Goal: Transaction & Acquisition: Download file/media

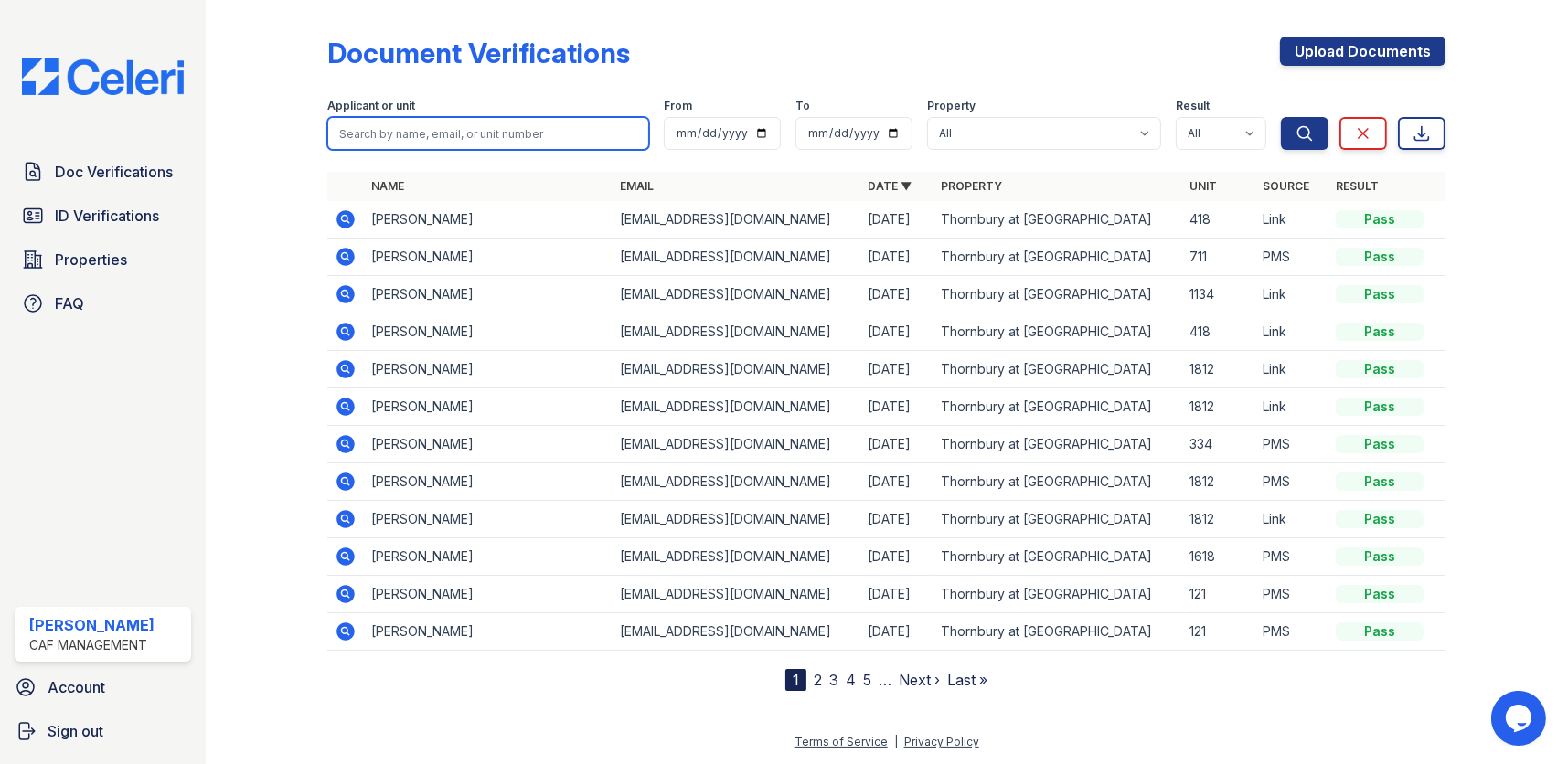
click at [368, 132] on input "search" at bounding box center [488, 133] width 322 height 33
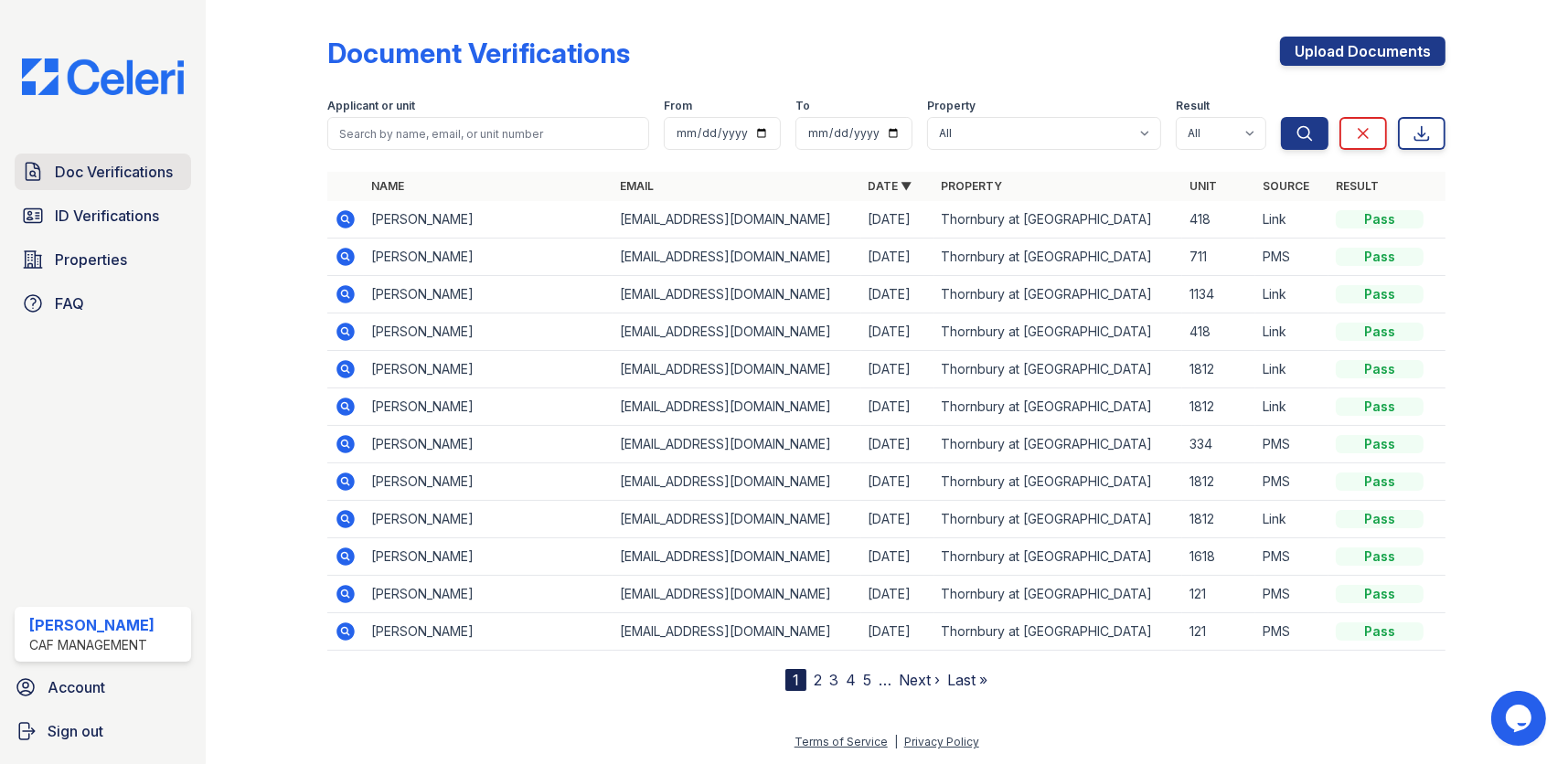
click at [168, 175] on span "Doc Verifications" at bounding box center [113, 172] width 118 height 22
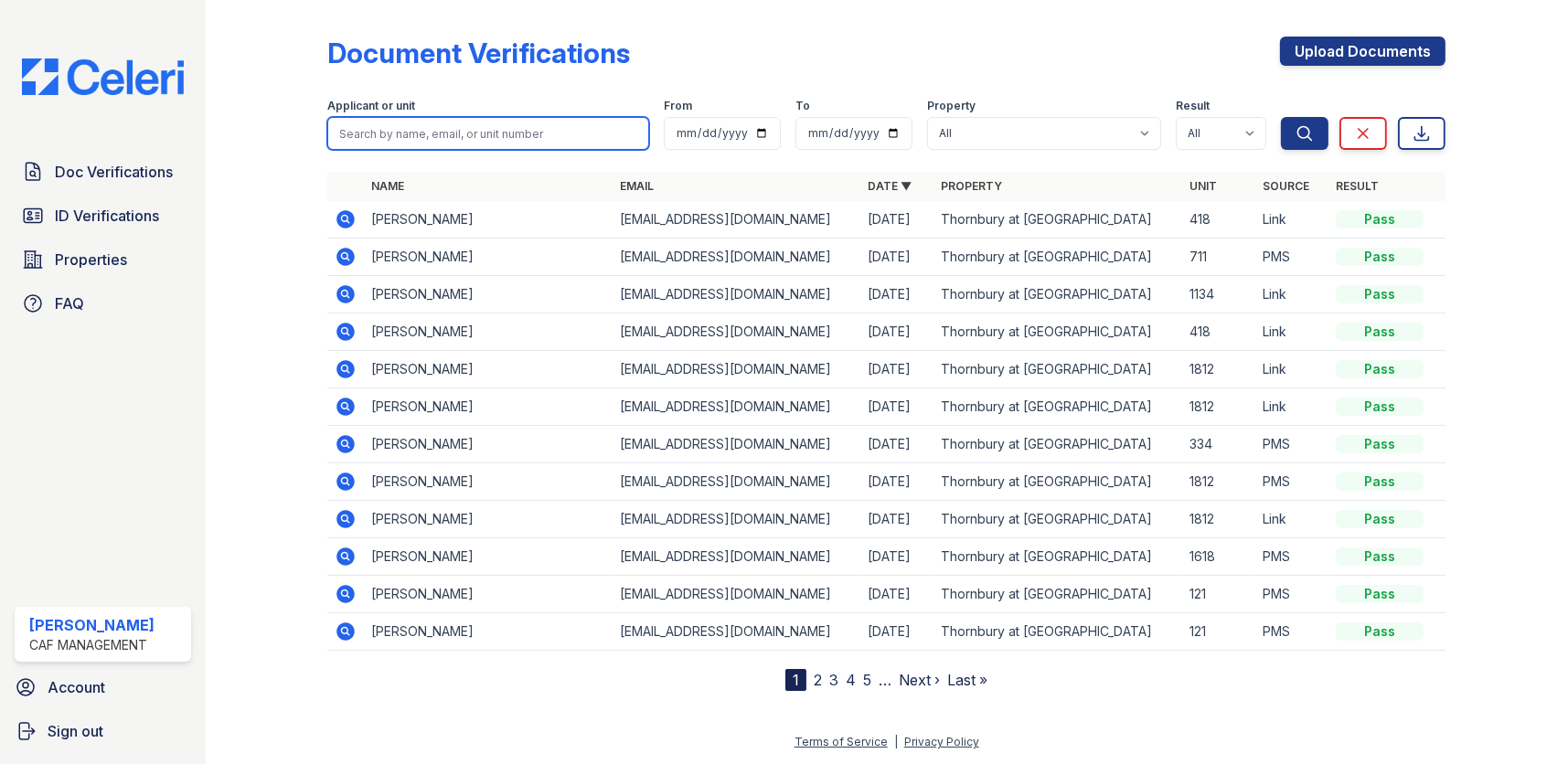
click at [362, 135] on input "search" at bounding box center [488, 133] width 322 height 33
type input "winton"
click at [1281, 117] on button "Search" at bounding box center [1304, 133] width 47 height 33
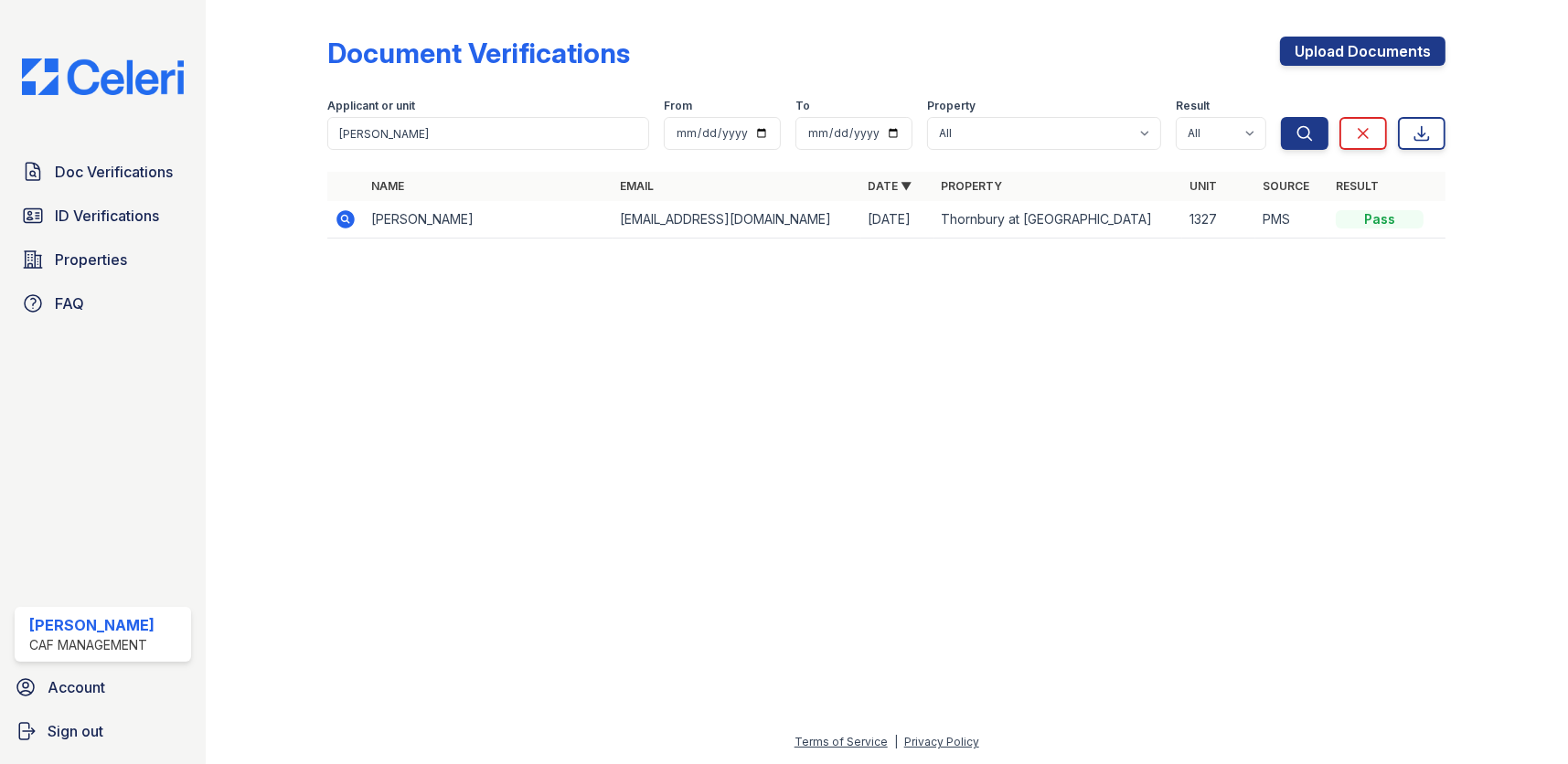
click at [431, 221] on td "Jennifer Winton" at bounding box center [488, 219] width 249 height 37
click at [1402, 219] on div "Pass" at bounding box center [1380, 219] width 88 height 19
click at [1378, 225] on div "Pass" at bounding box center [1380, 219] width 88 height 19
click at [1381, 213] on div "Pass" at bounding box center [1380, 219] width 88 height 19
click at [960, 212] on td "Thornbury at [GEOGRAPHIC_DATA]" at bounding box center [1059, 219] width 249 height 37
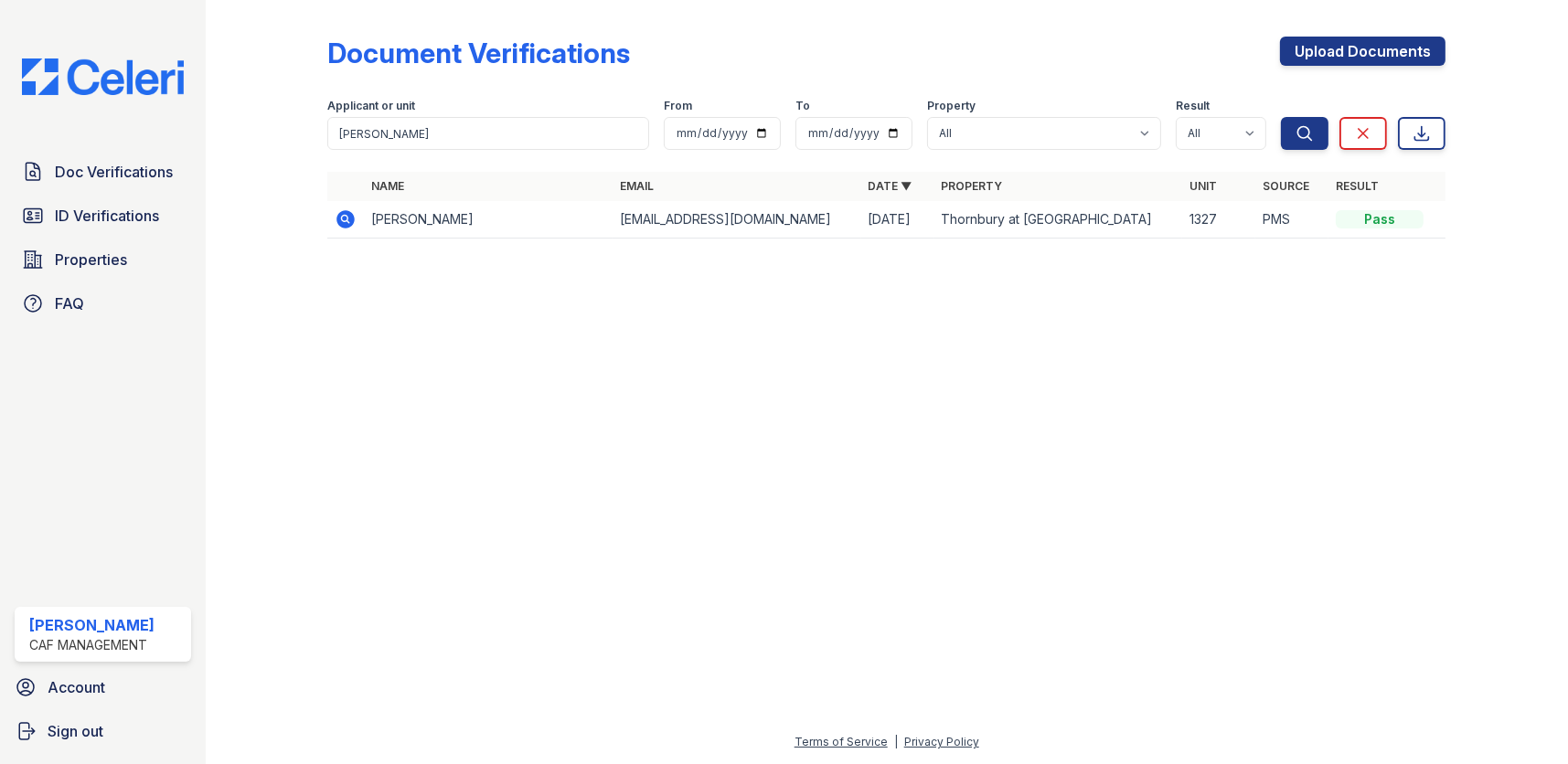
drag, startPoint x: 886, startPoint y: 224, endPoint x: 728, endPoint y: 217, distance: 158.2
click at [885, 224] on td "08/17/25" at bounding box center [897, 219] width 73 height 37
click at [725, 217] on td "[EMAIL_ADDRESS][DOMAIN_NAME]" at bounding box center [737, 219] width 249 height 37
click at [346, 218] on icon at bounding box center [345, 218] width 5 height 5
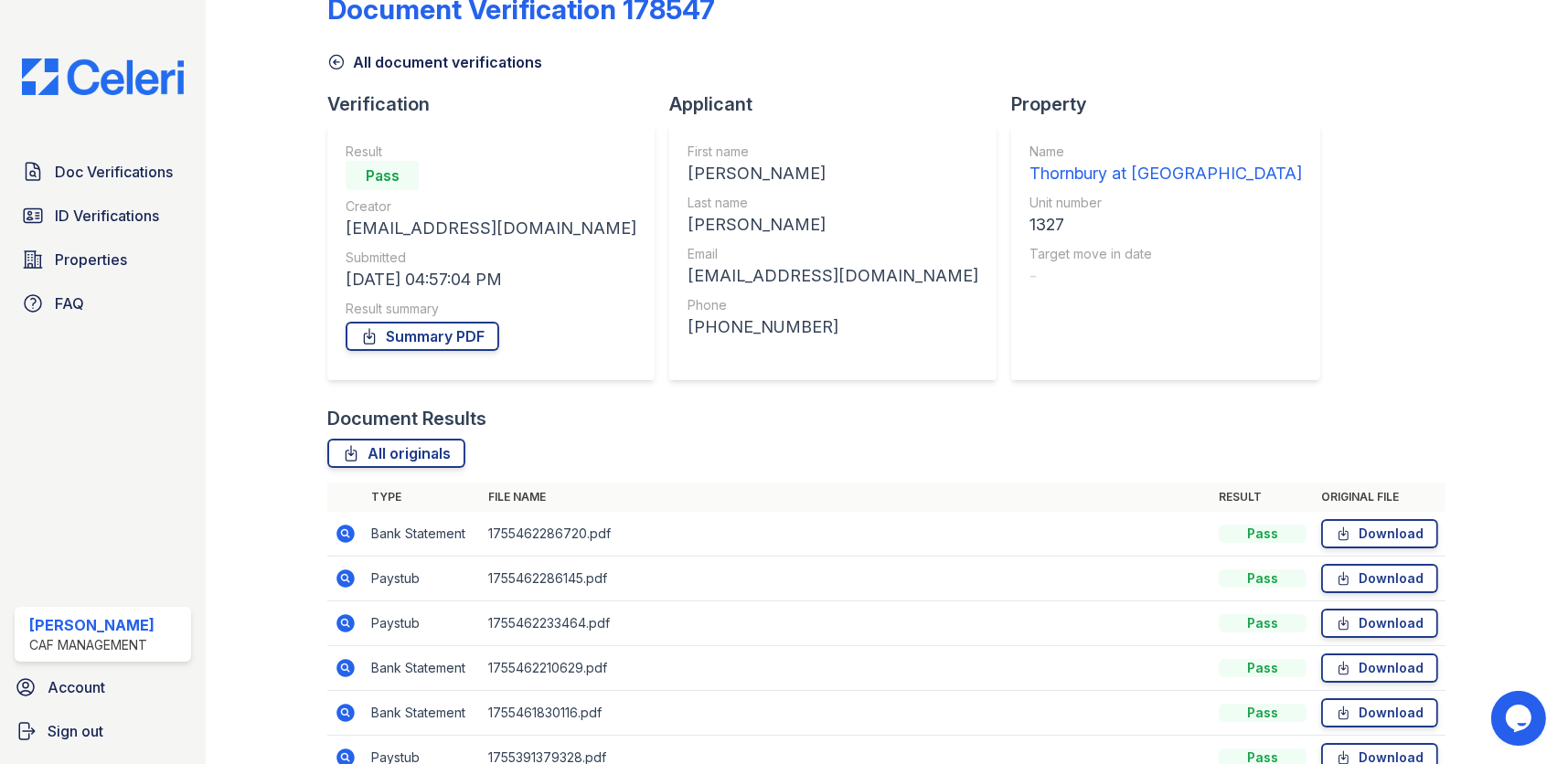
scroll to position [1, 0]
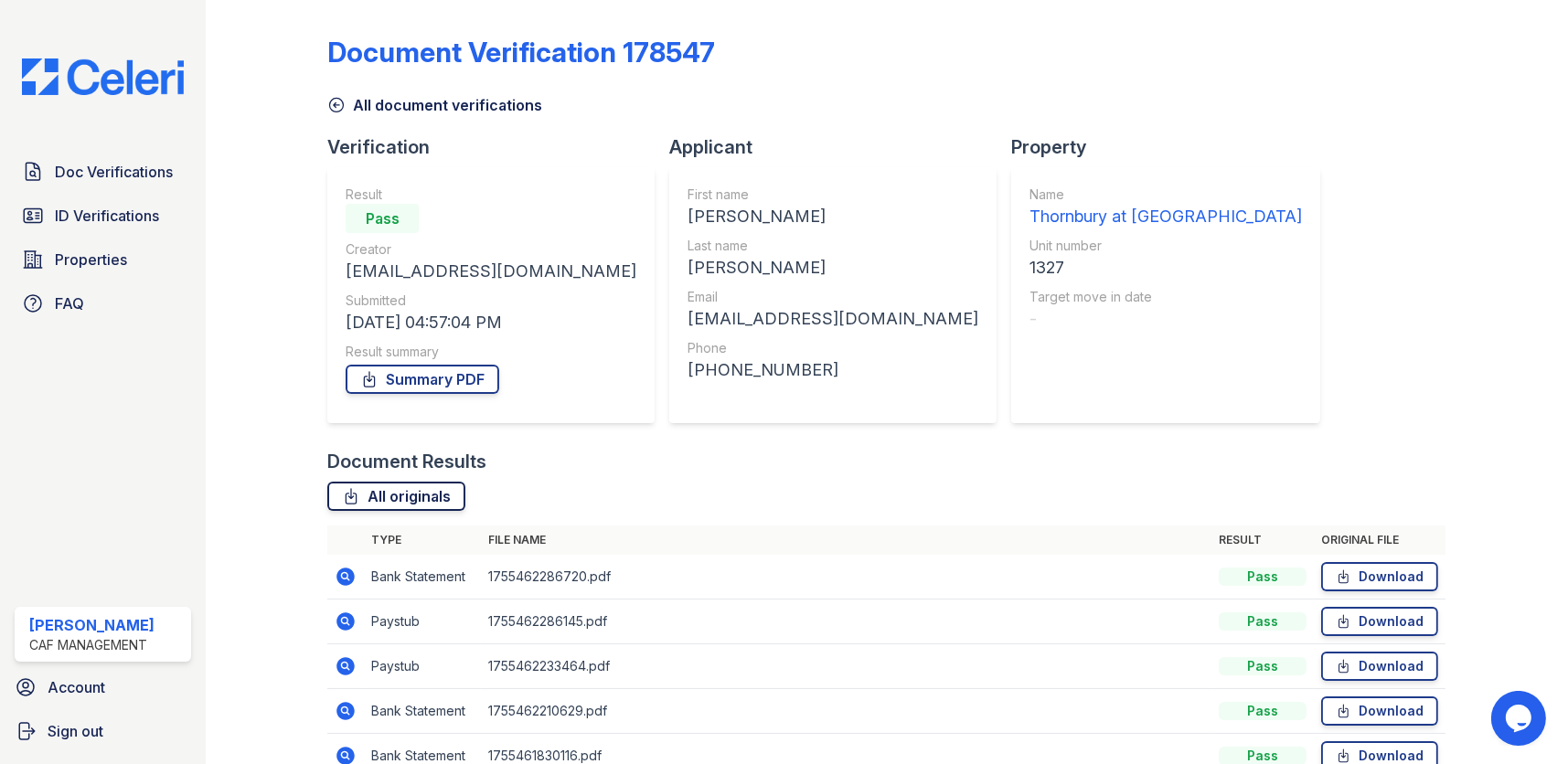
click at [408, 488] on link "All originals" at bounding box center [395, 496] width 138 height 30
click at [470, 383] on link "Summary PDF" at bounding box center [422, 380] width 154 height 30
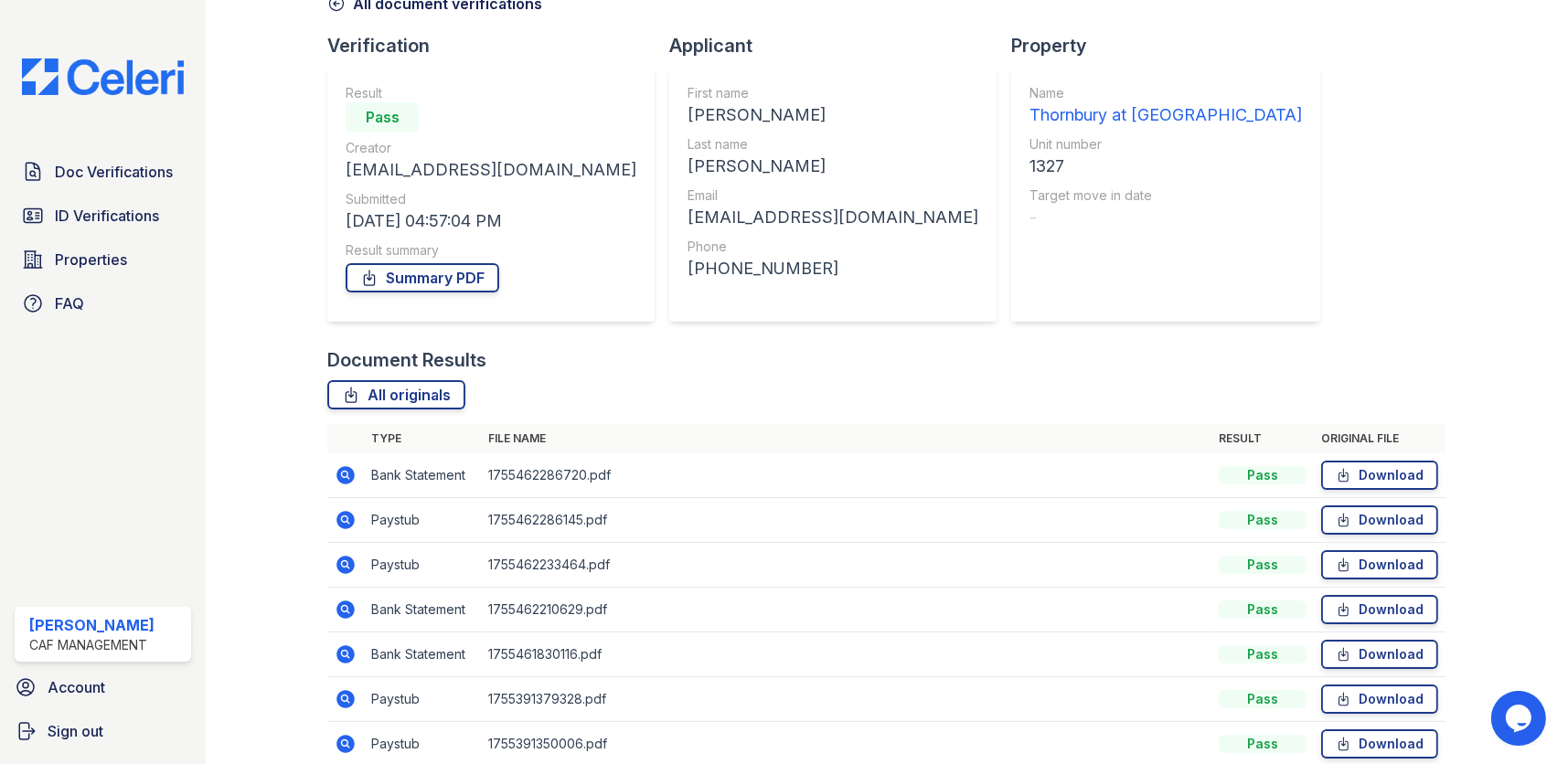
scroll to position [183, 0]
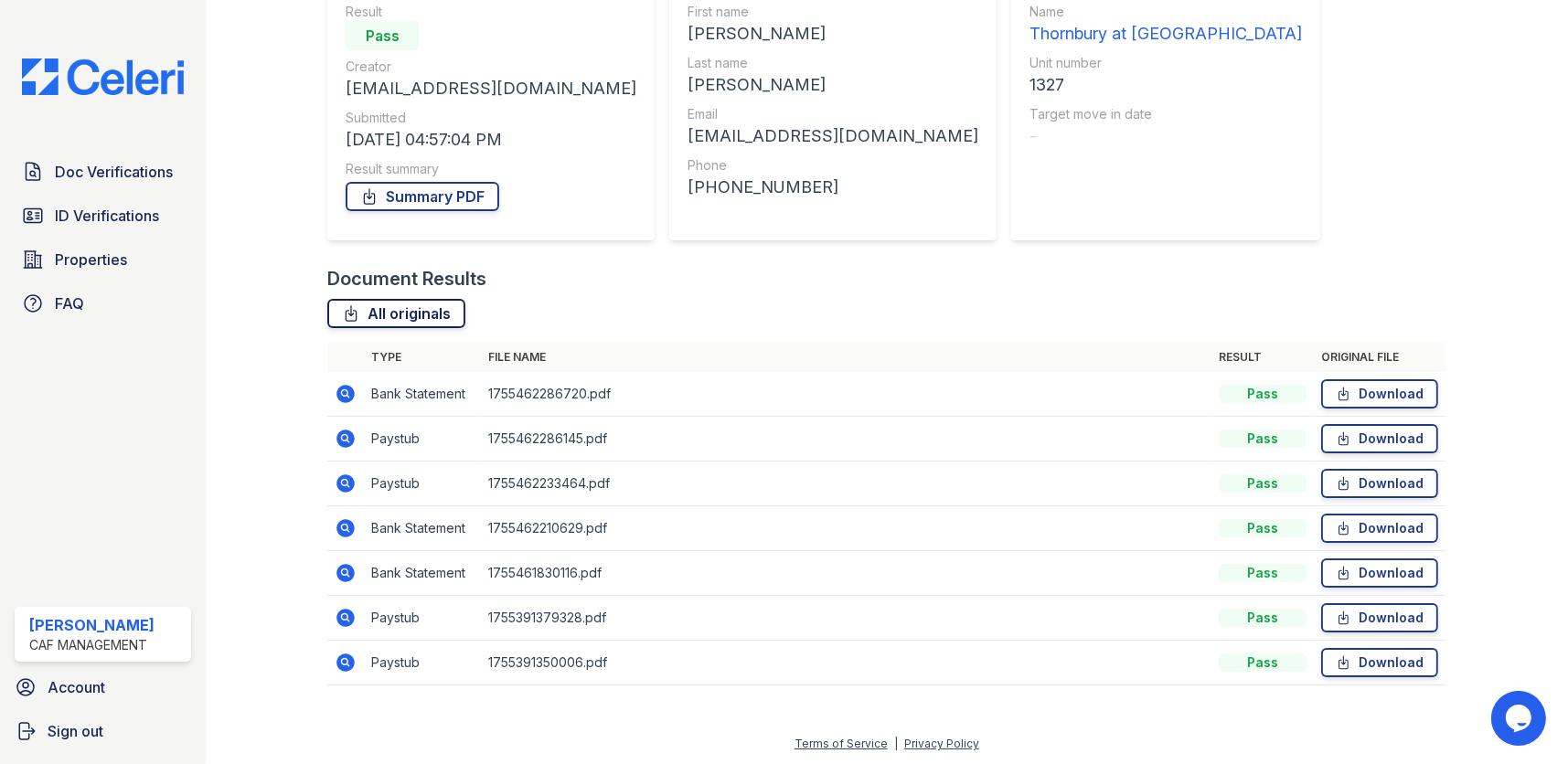
click at [438, 319] on link "All originals" at bounding box center [395, 314] width 138 height 30
click at [446, 196] on link "Summary PDF" at bounding box center [422, 196] width 154 height 30
click at [411, 194] on link "Summary PDF" at bounding box center [422, 196] width 154 height 30
click at [1406, 395] on link "Download" at bounding box center [1380, 395] width 117 height 30
click at [1383, 434] on link "Download" at bounding box center [1380, 439] width 117 height 30
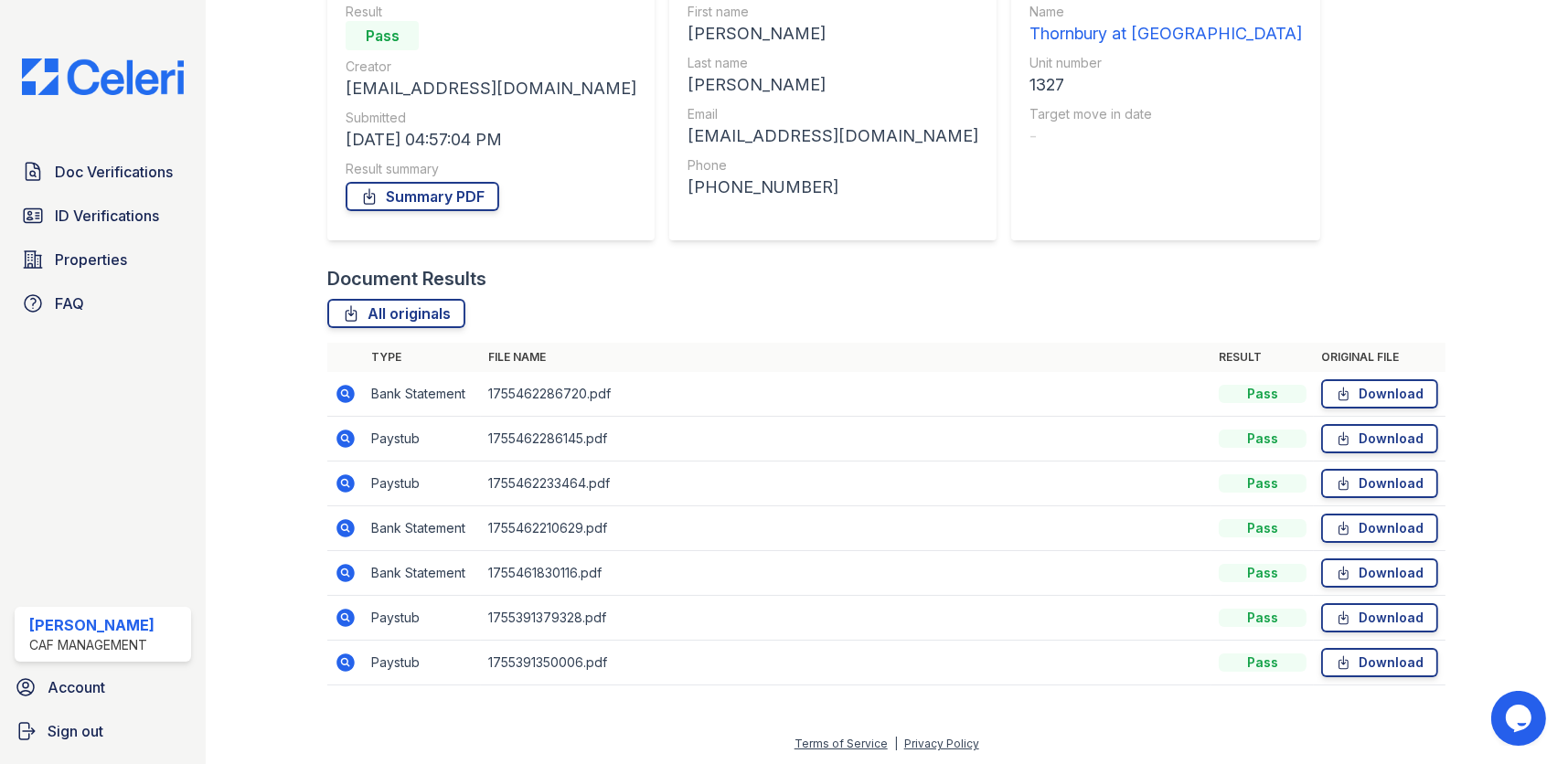
click at [665, 306] on div "All originals" at bounding box center [886, 314] width 1119 height 30
click at [1361, 479] on link "Download" at bounding box center [1380, 484] width 117 height 30
click at [1356, 616] on link "Download" at bounding box center [1380, 619] width 117 height 30
click at [1343, 663] on link "Download" at bounding box center [1380, 663] width 117 height 30
